Goal: Task Accomplishment & Management: Manage account settings

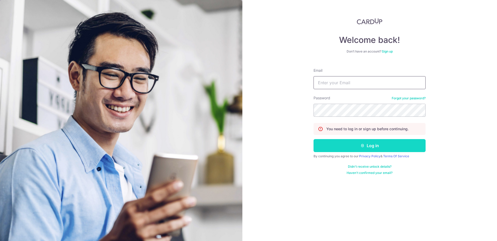
type input "[EMAIL_ADDRESS][DOMAIN_NAME]"
click at [353, 149] on button "Log in" at bounding box center [369, 145] width 112 height 13
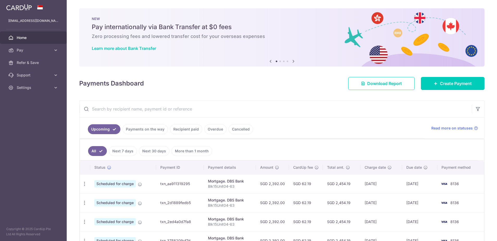
scroll to position [130, 0]
